Goal: Use online tool/utility: Utilize a website feature to perform a specific function

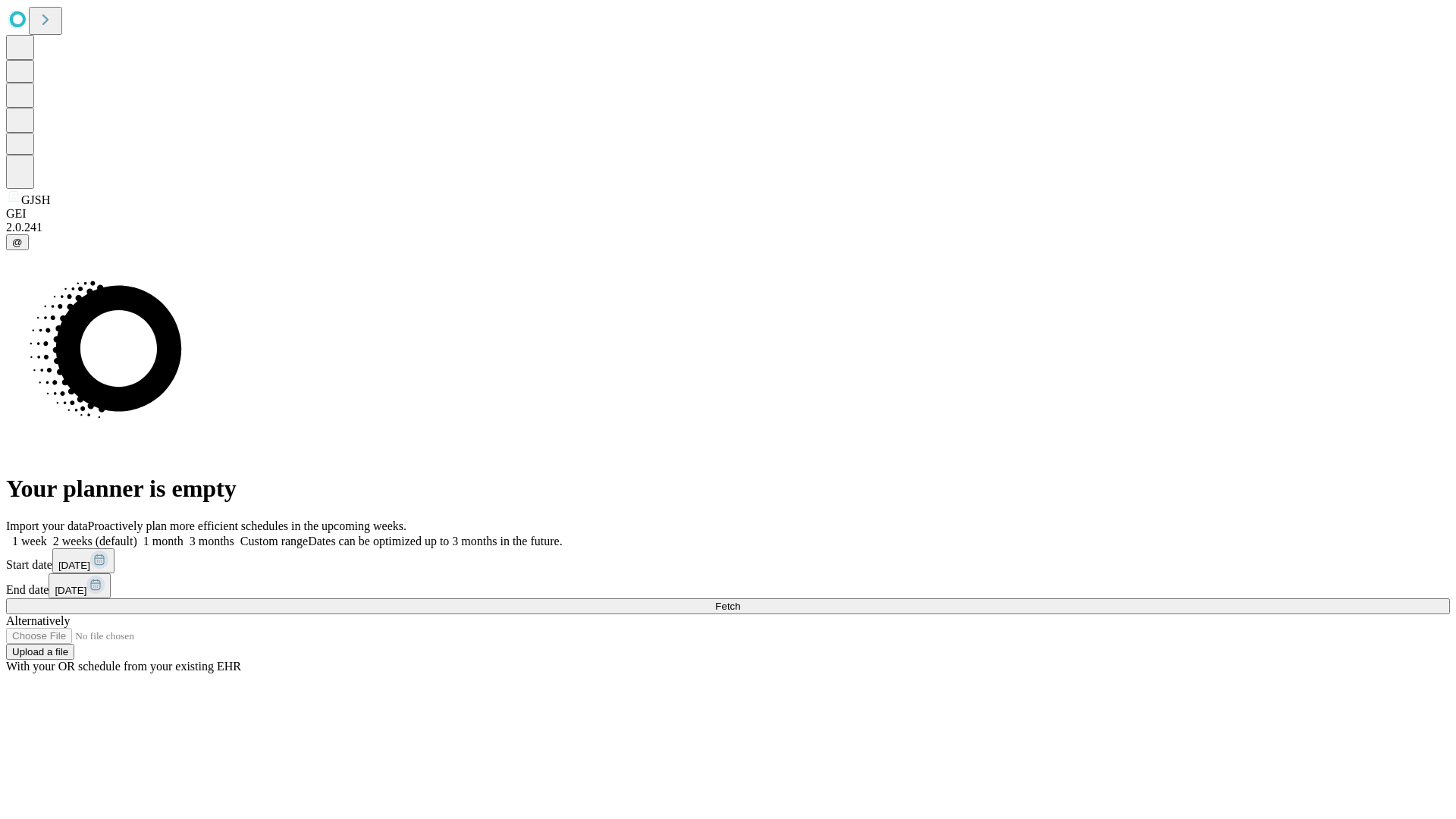
click at [740, 600] on span "Fetch" at bounding box center [727, 606] width 25 height 12
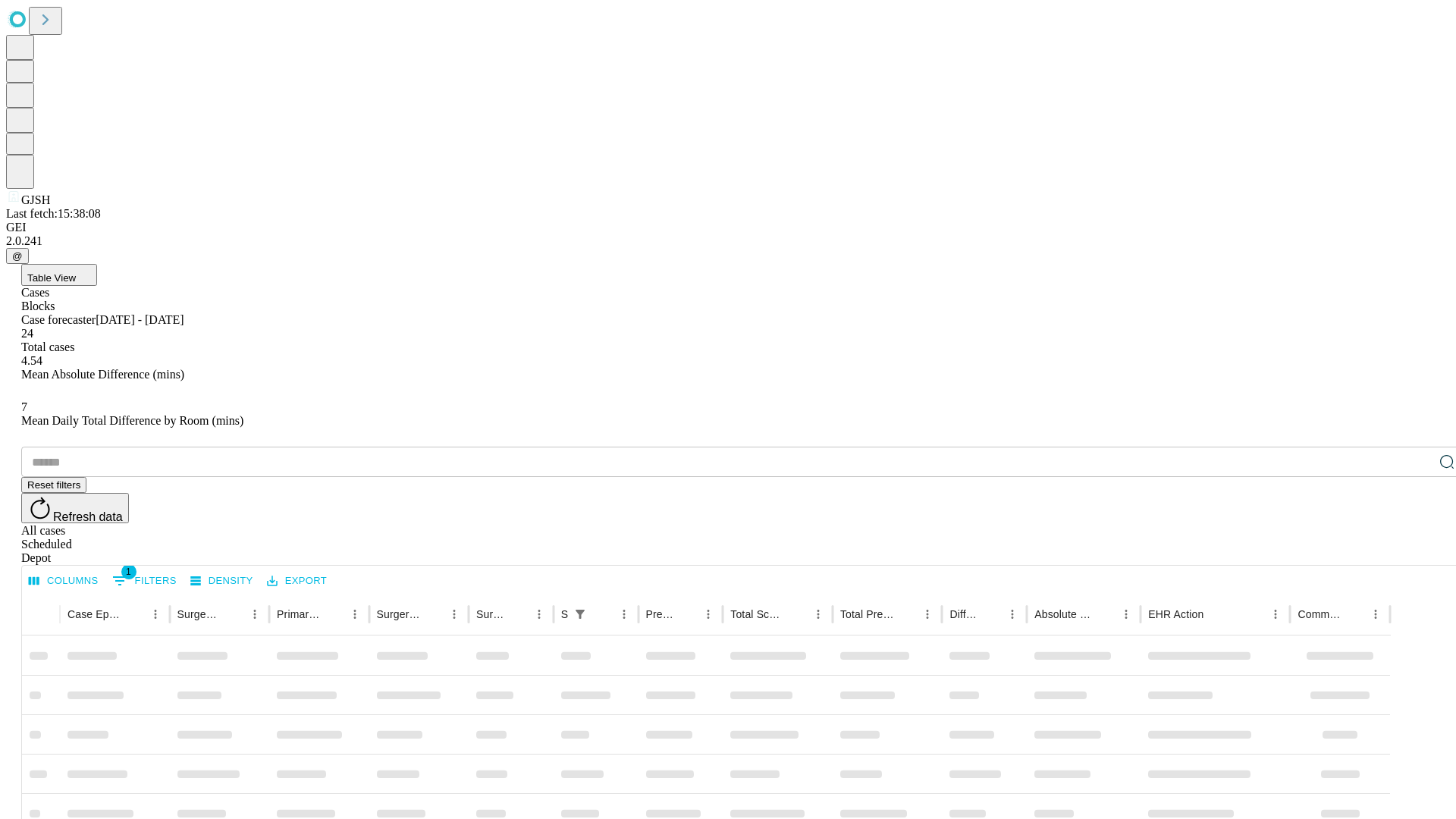
click at [76, 272] on span "Table View" at bounding box center [51, 278] width 48 height 12
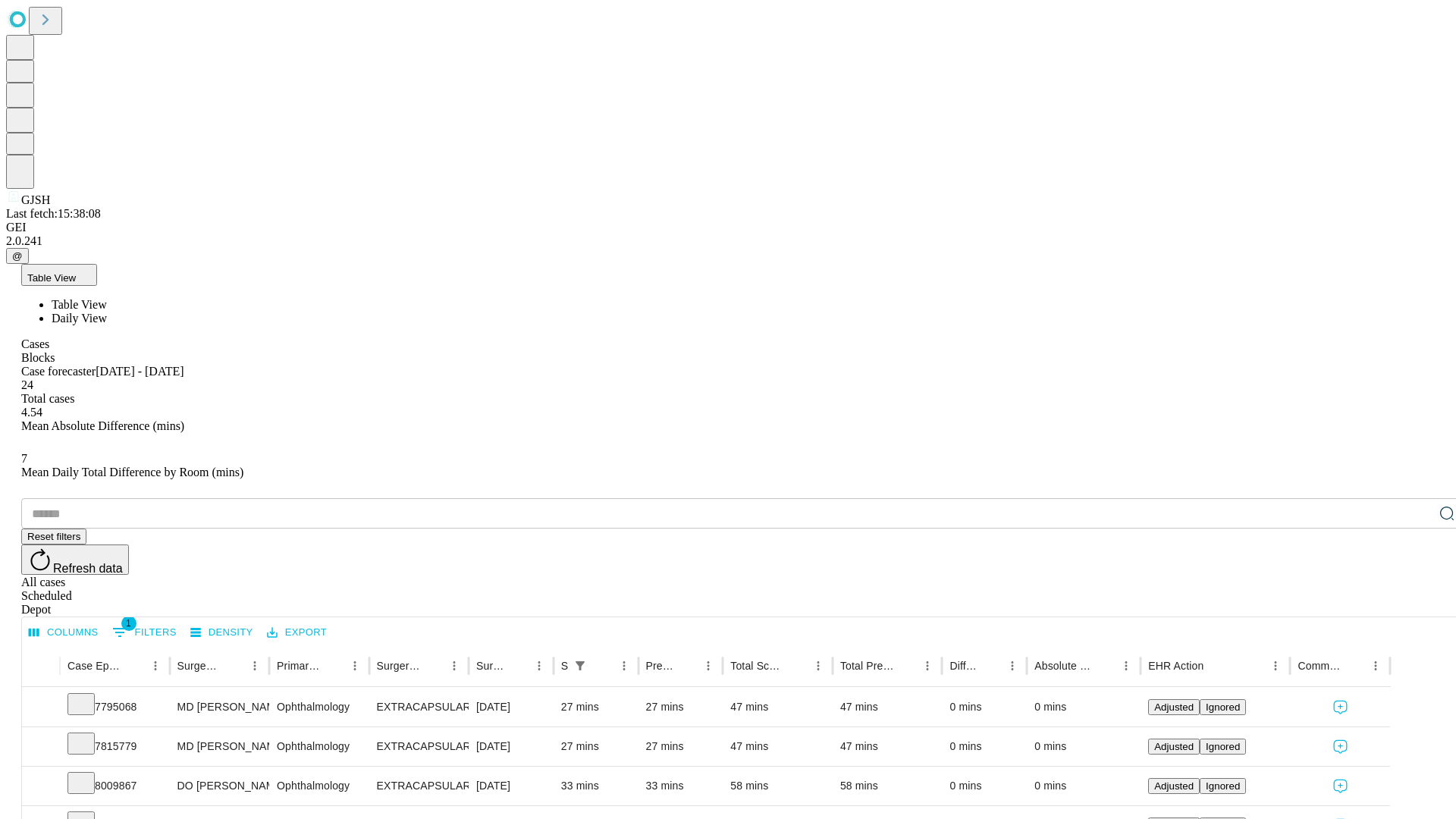
click at [107, 311] on span "Daily View" at bounding box center [79, 318] width 55 height 13
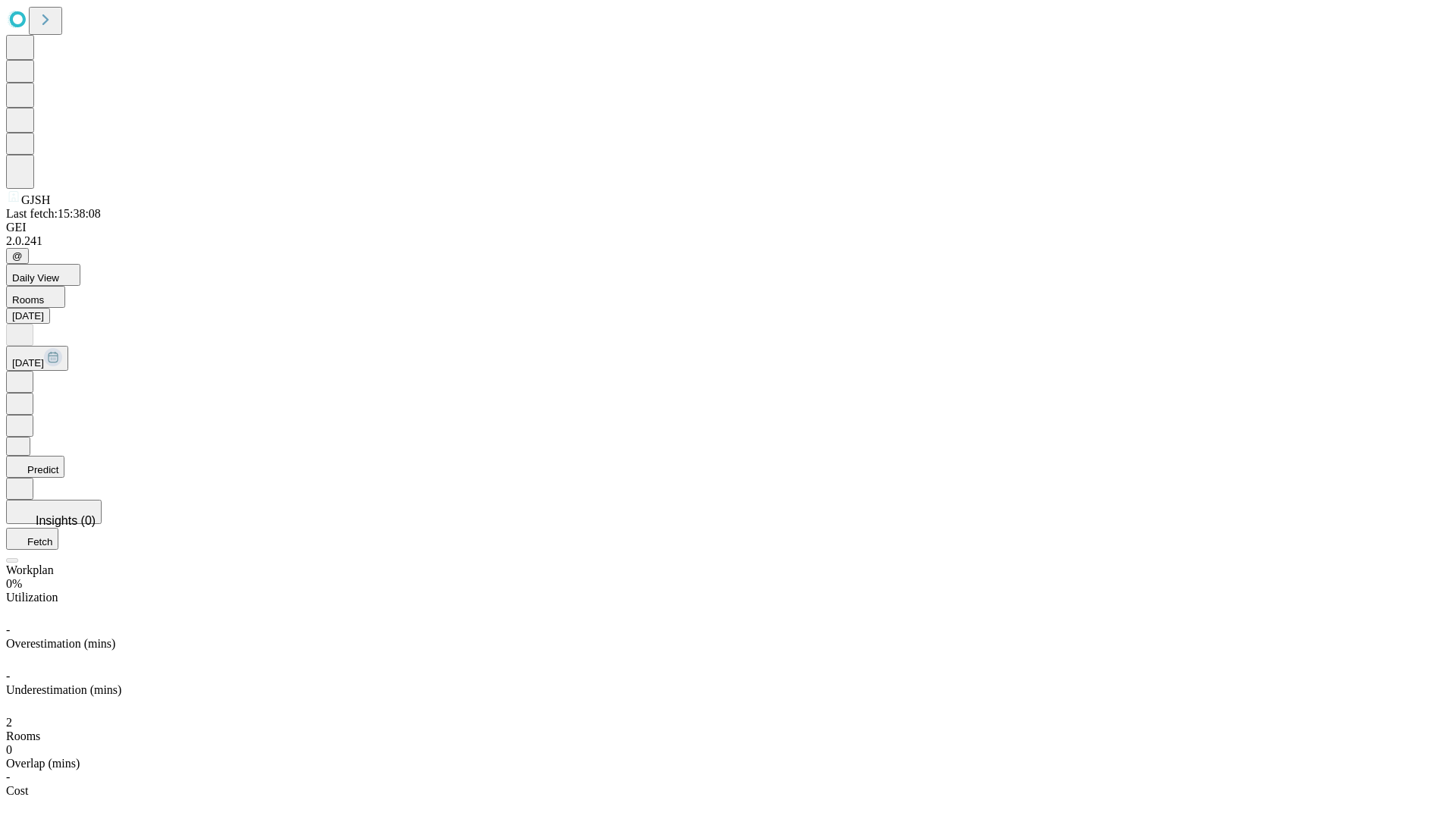
click at [64, 456] on button "Predict" at bounding box center [35, 467] width 58 height 22
